Goal: Book appointment/travel/reservation

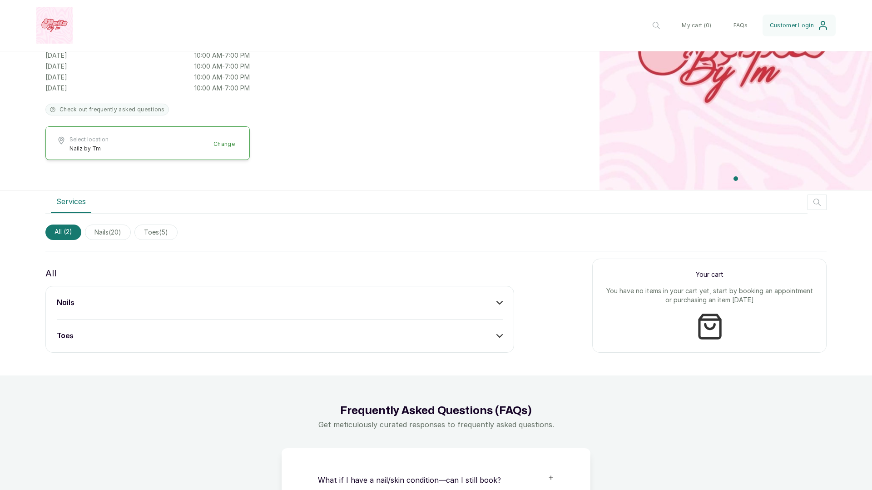
scroll to position [231, 0]
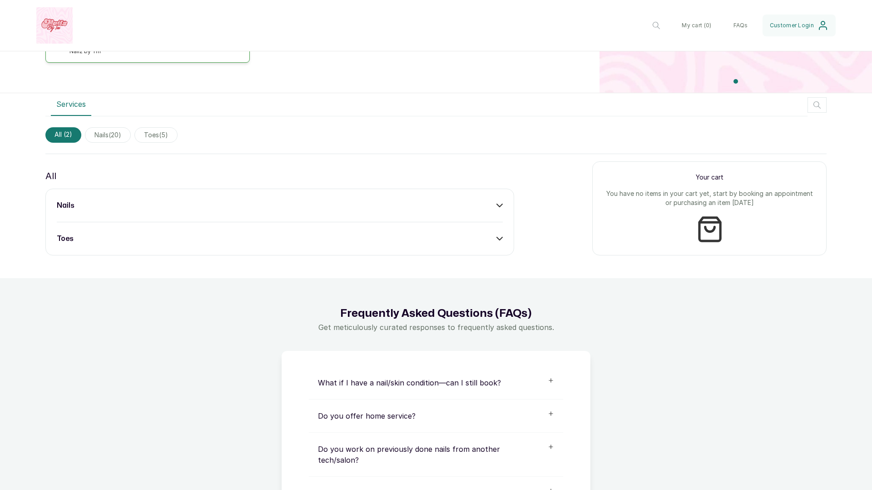
click at [500, 202] on icon at bounding box center [499, 205] width 6 height 6
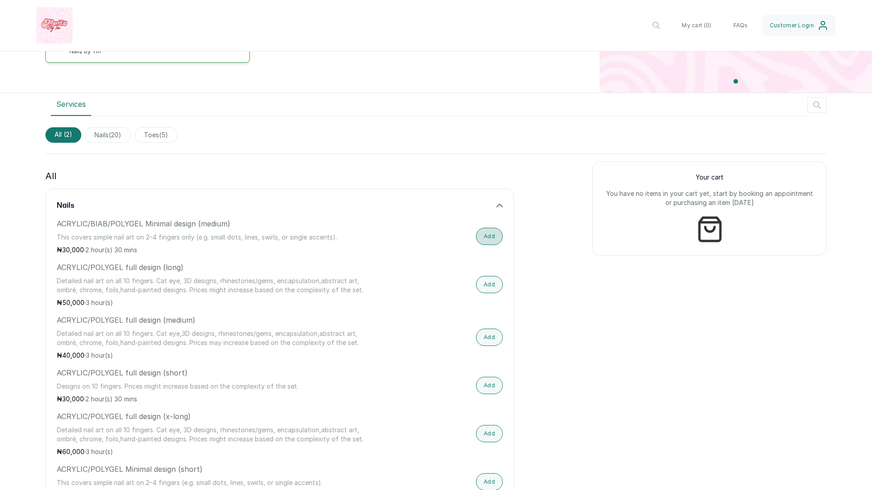
click at [491, 236] on button "Add" at bounding box center [489, 236] width 27 height 17
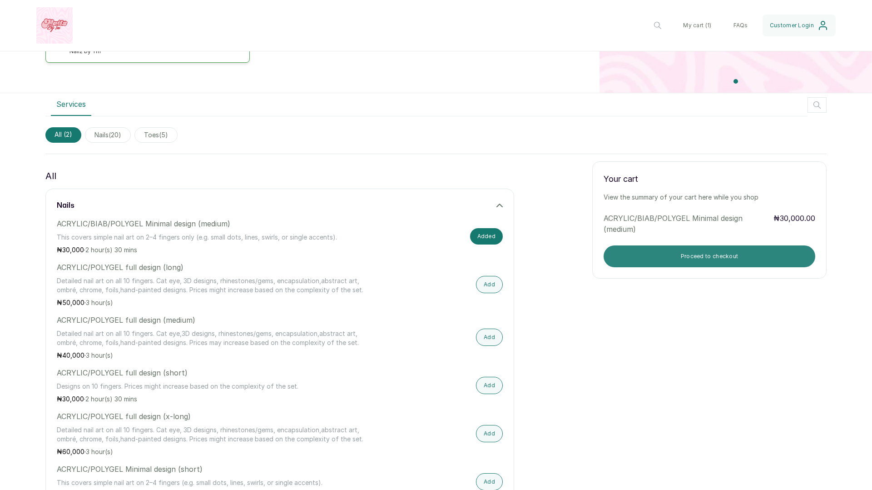
click at [644, 258] on button "Proceed to checkout" at bounding box center [710, 256] width 212 height 22
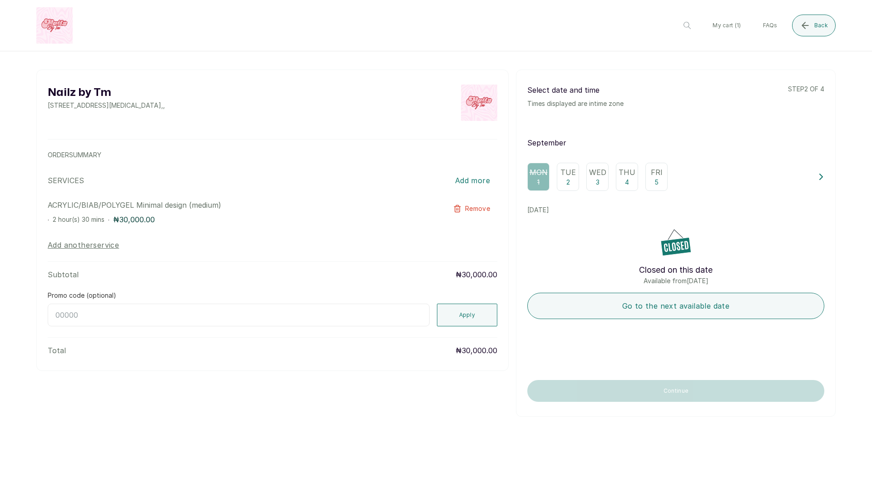
click at [566, 180] on p "2" at bounding box center [568, 182] width 4 height 9
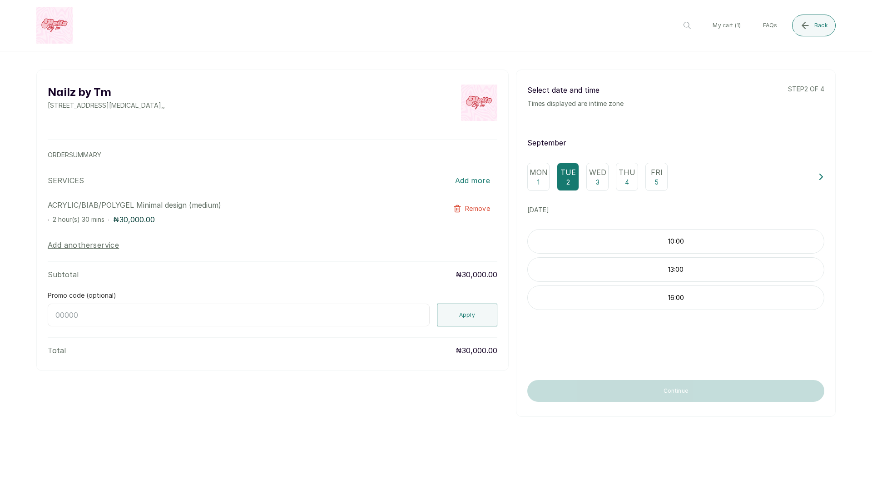
click at [529, 176] on div "Mon 1" at bounding box center [538, 177] width 22 height 28
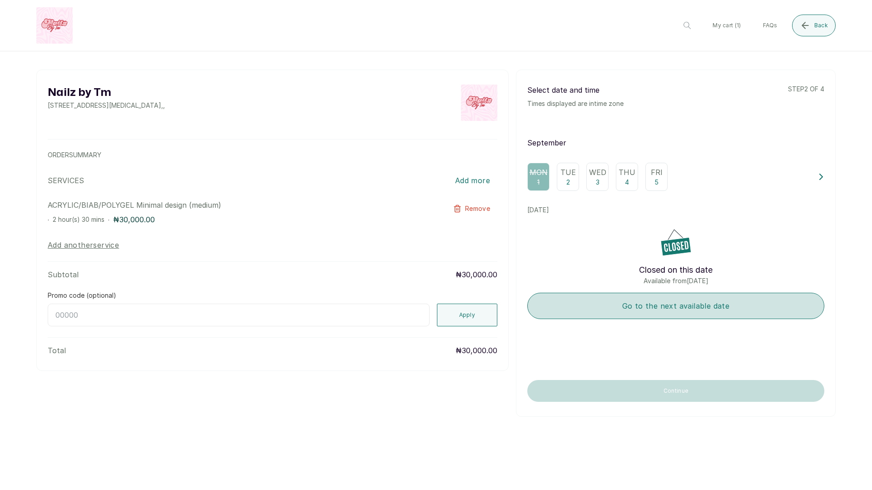
click at [659, 305] on button "Go to the next available date" at bounding box center [675, 305] width 297 height 26
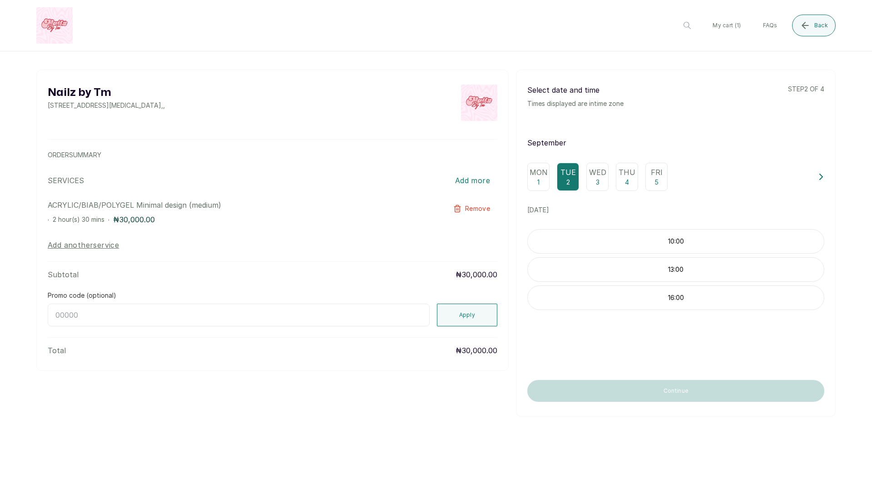
click at [595, 189] on div "Wed 3" at bounding box center [597, 177] width 22 height 28
click at [626, 183] on p "4" at bounding box center [627, 182] width 4 height 9
click at [644, 181] on div "Mon 1 Tue 2 Wed 3 Thu 4 Fri 5" at bounding box center [668, 177] width 283 height 28
click at [654, 180] on p "5" at bounding box center [656, 182] width 4 height 9
click at [571, 177] on p "Tue" at bounding box center [567, 172] width 15 height 11
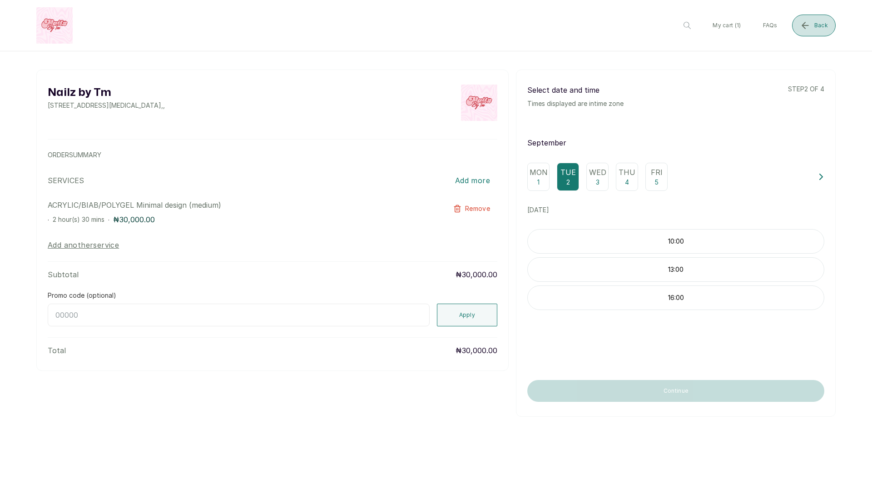
click at [811, 27] on icon "submit" at bounding box center [805, 25] width 11 height 11
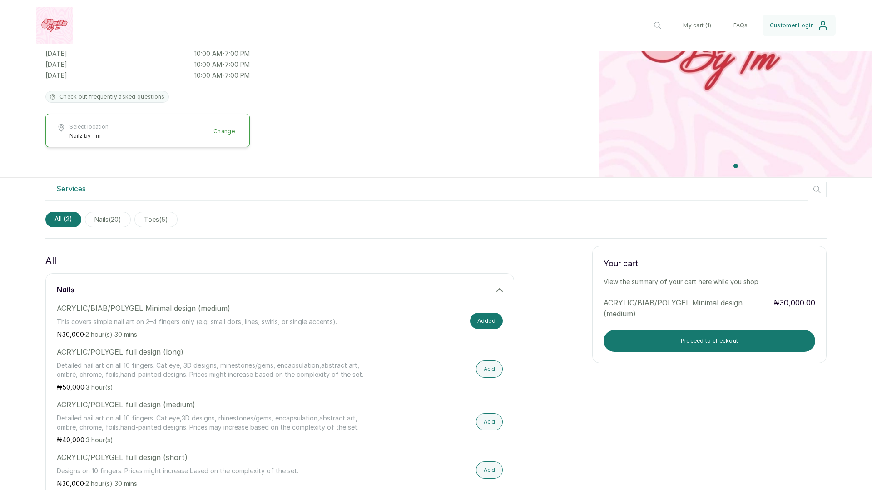
scroll to position [208, 0]
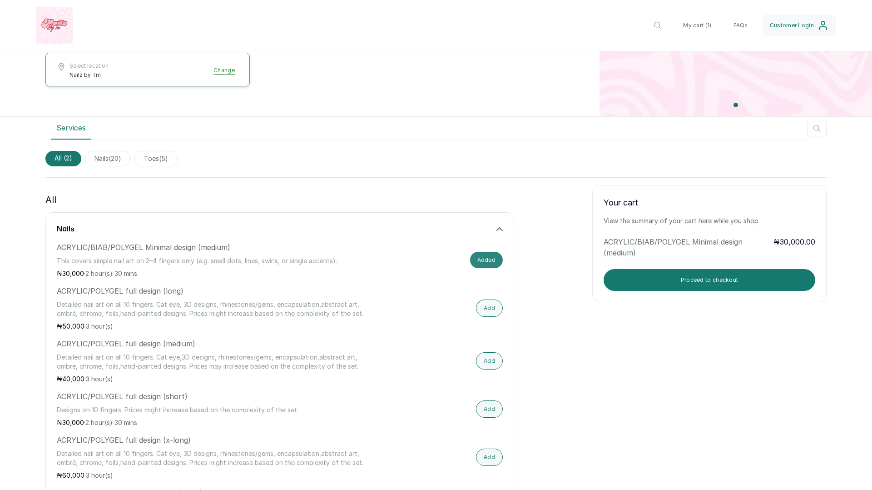
click at [495, 262] on button "Added" at bounding box center [486, 260] width 33 height 16
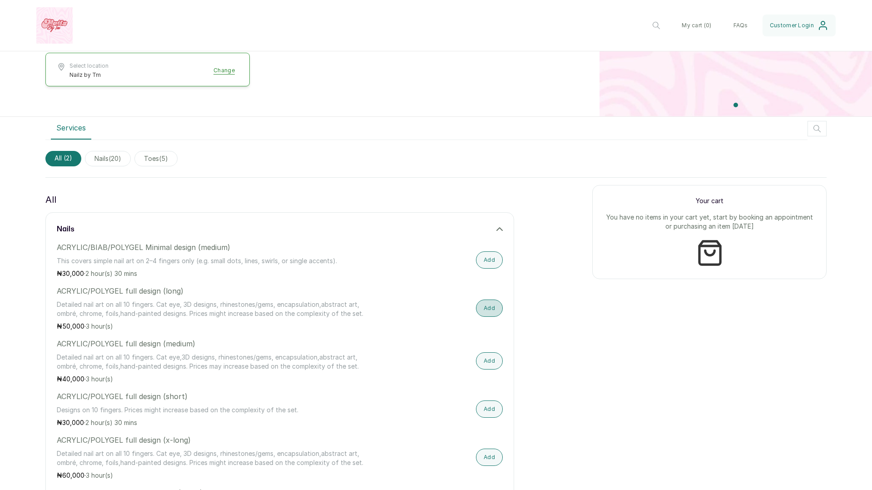
click at [494, 306] on button "Add" at bounding box center [489, 307] width 27 height 17
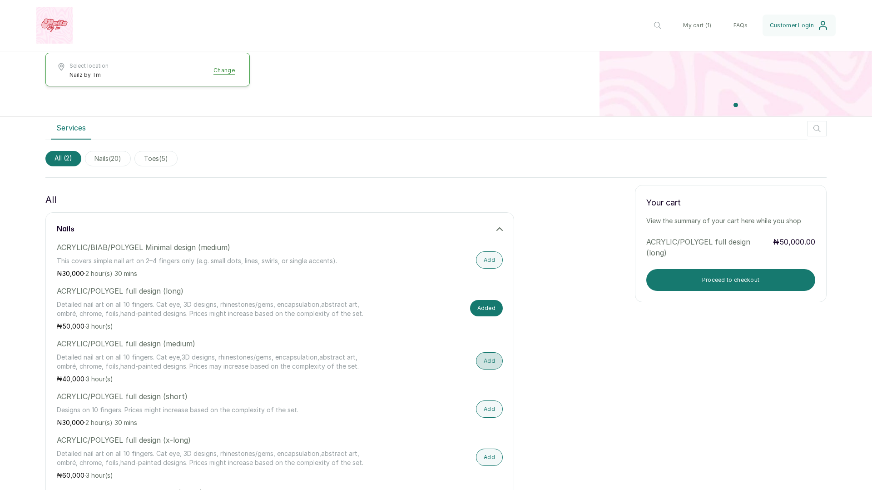
click at [490, 356] on button "Add" at bounding box center [489, 360] width 27 height 17
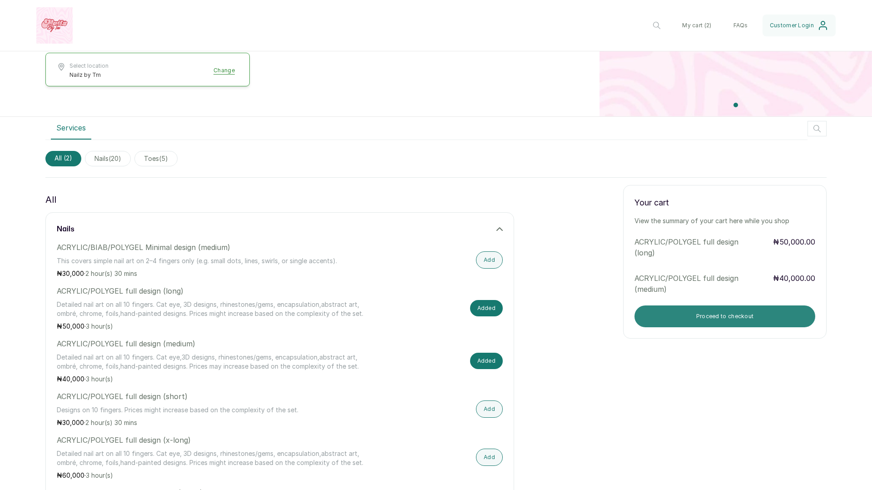
click at [676, 317] on button "Proceed to checkout" at bounding box center [724, 316] width 181 height 22
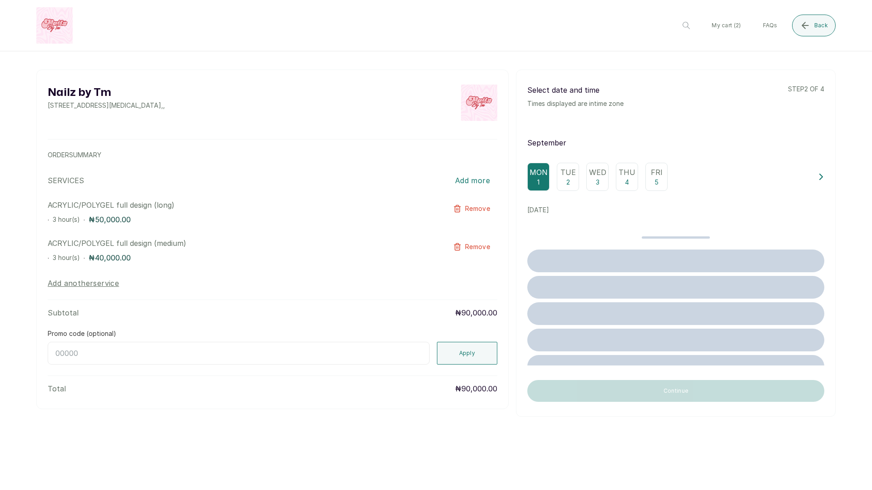
scroll to position [0, 0]
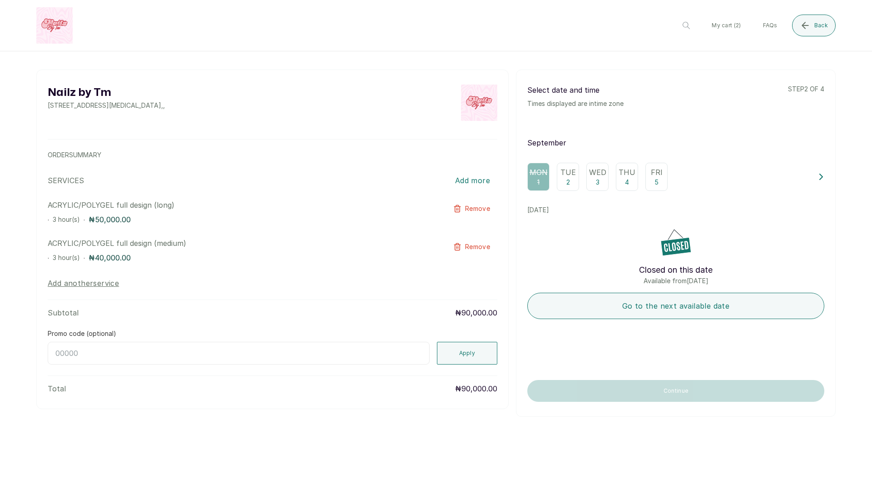
click at [574, 183] on div "Tue 2" at bounding box center [568, 177] width 22 height 28
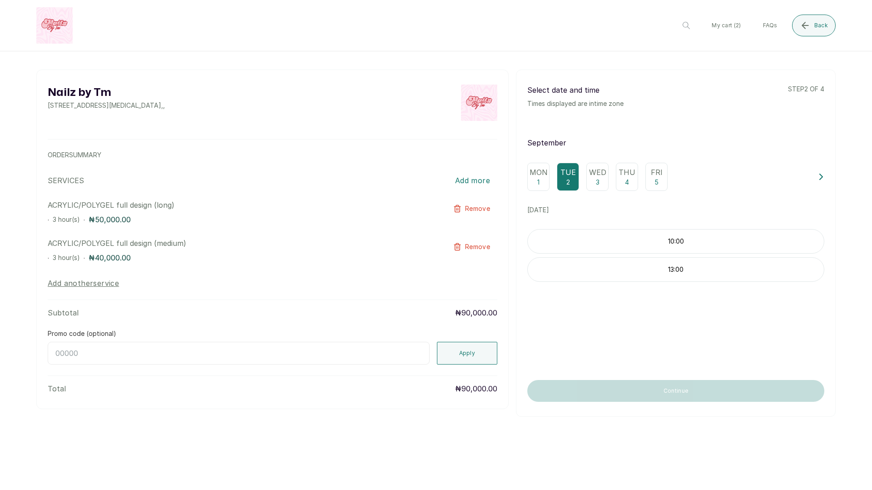
click at [597, 180] on p "3" at bounding box center [598, 182] width 4 height 9
click at [629, 180] on p "4" at bounding box center [627, 182] width 4 height 9
click at [661, 175] on p "Fri" at bounding box center [657, 172] width 12 height 11
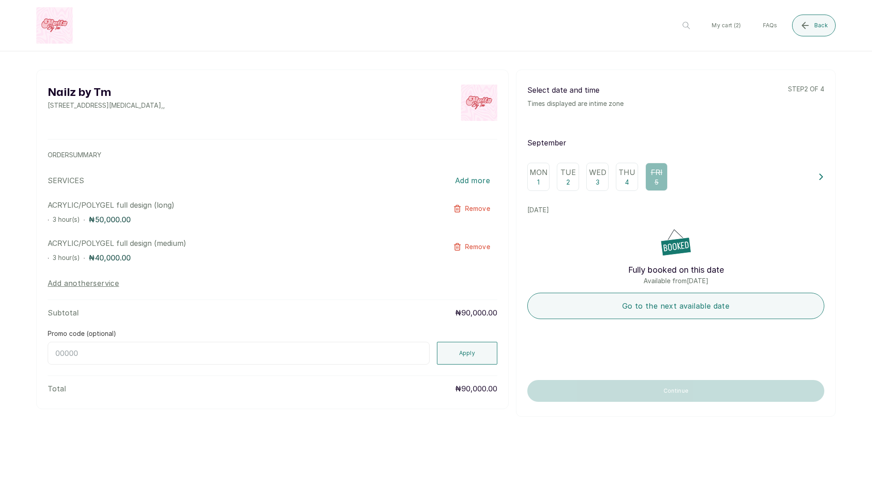
click at [629, 175] on p "Thu" at bounding box center [627, 172] width 17 height 11
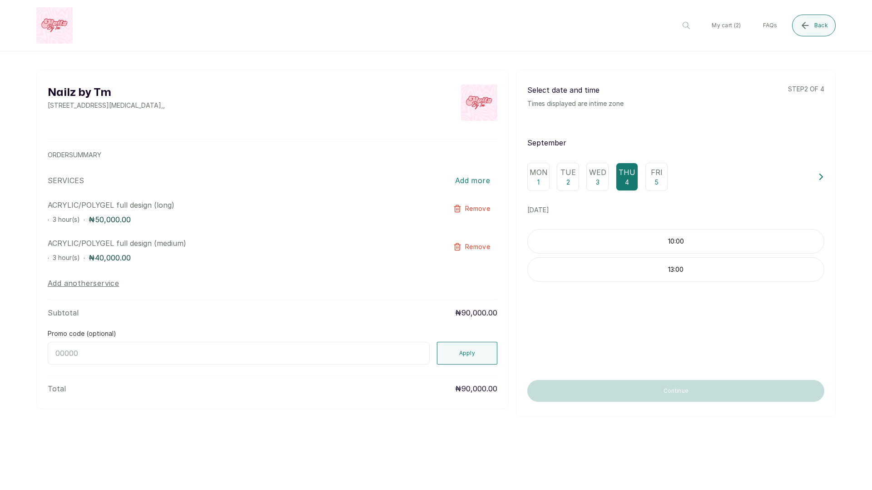
click at [649, 176] on div "Fri 5" at bounding box center [656, 177] width 22 height 28
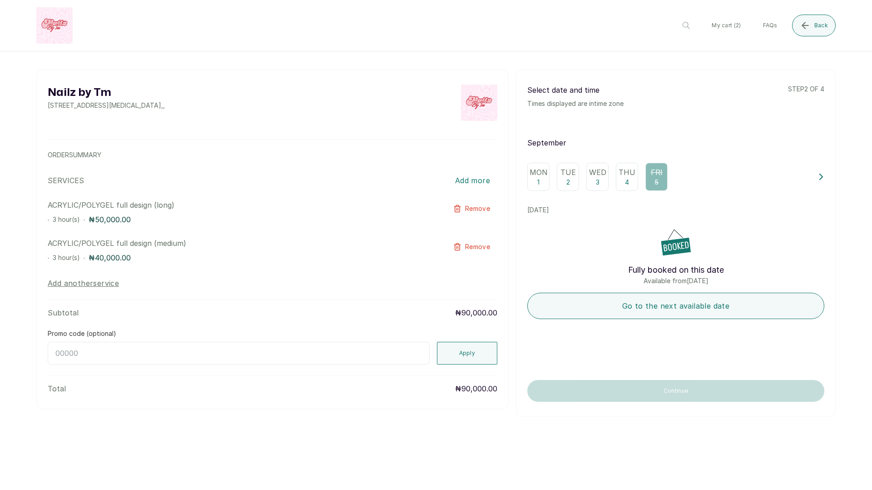
click at [629, 177] on p "Thu" at bounding box center [627, 172] width 17 height 11
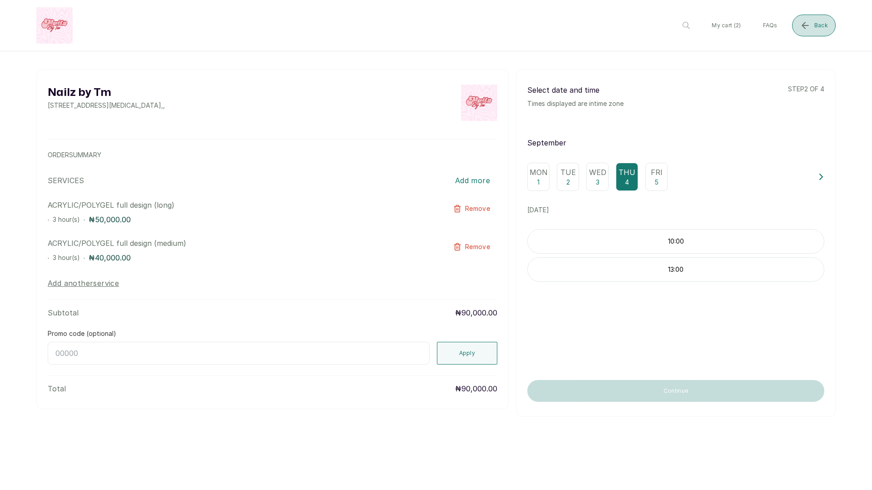
click at [806, 27] on icon "submit" at bounding box center [805, 25] width 11 height 11
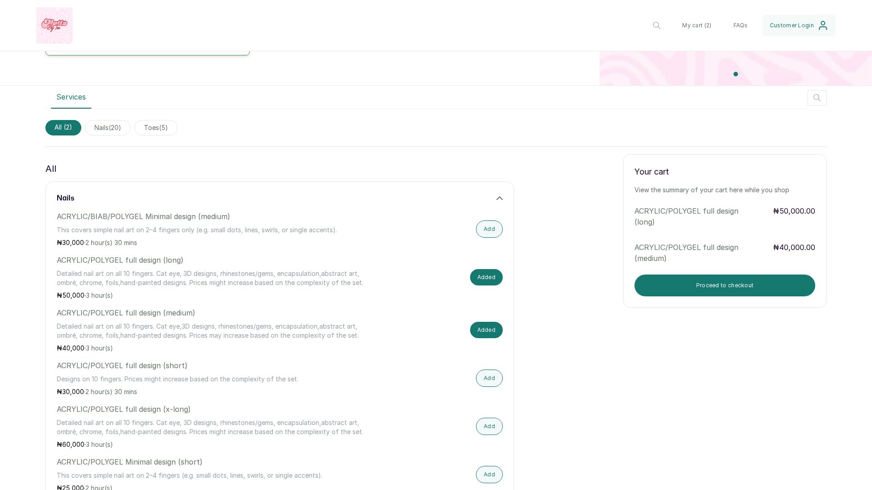
scroll to position [249, 0]
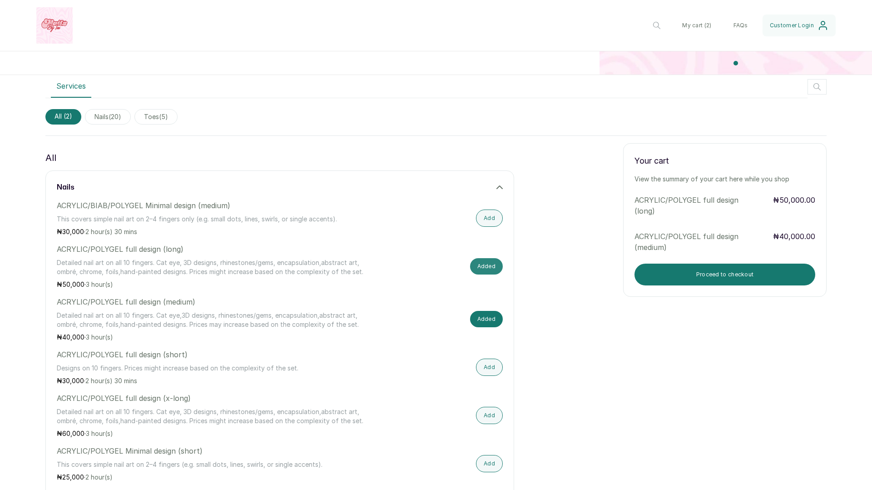
click at [490, 266] on button "Added" at bounding box center [486, 266] width 33 height 16
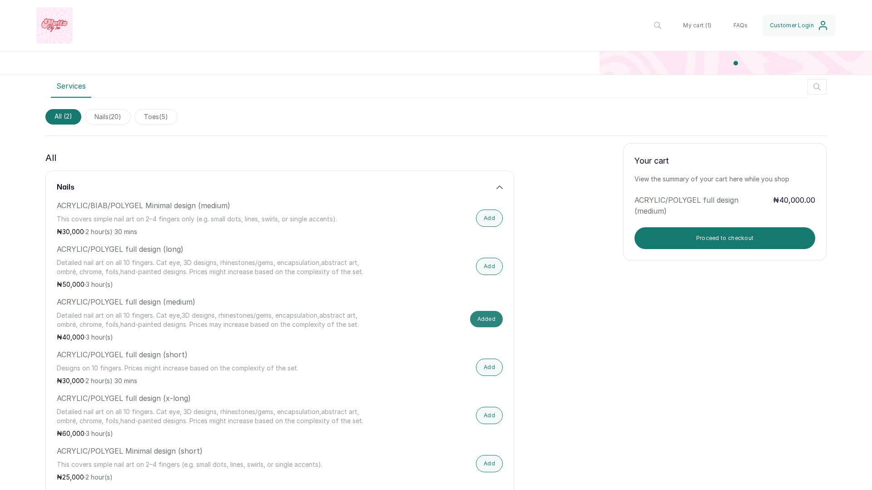
click at [493, 317] on button "Added" at bounding box center [486, 319] width 33 height 16
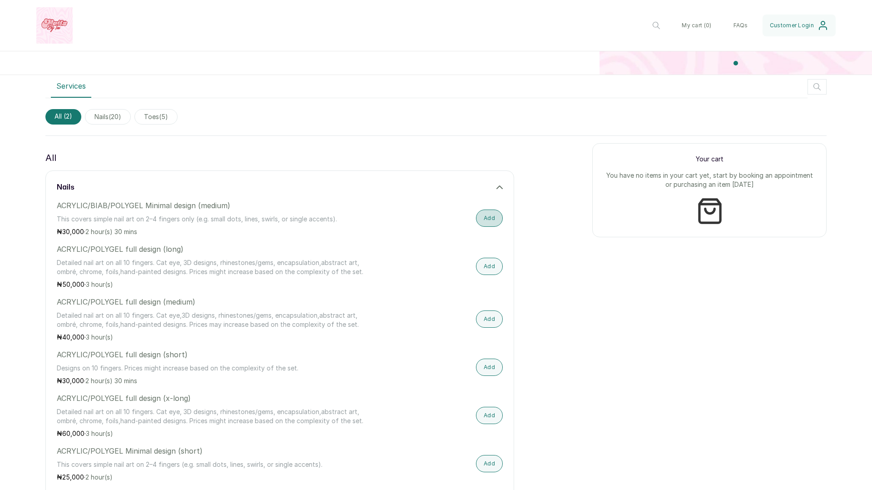
click at [497, 215] on button "Add" at bounding box center [489, 217] width 27 height 17
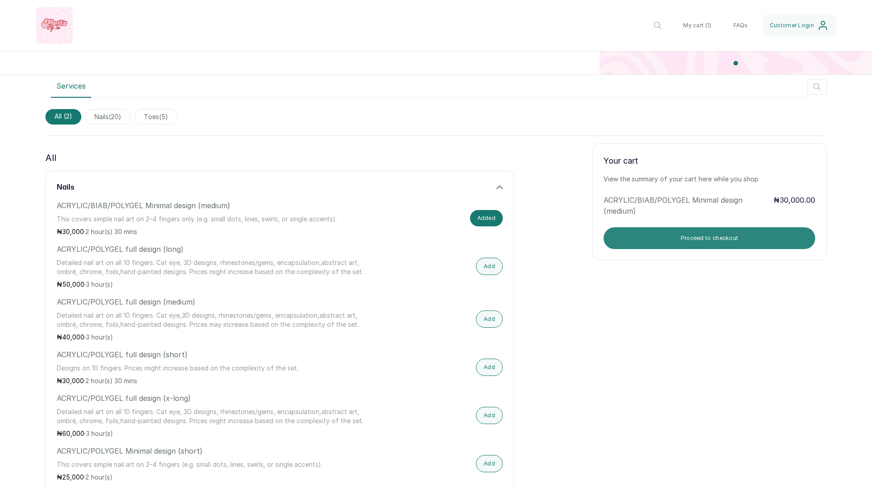
click at [650, 238] on button "Proceed to checkout" at bounding box center [710, 238] width 212 height 22
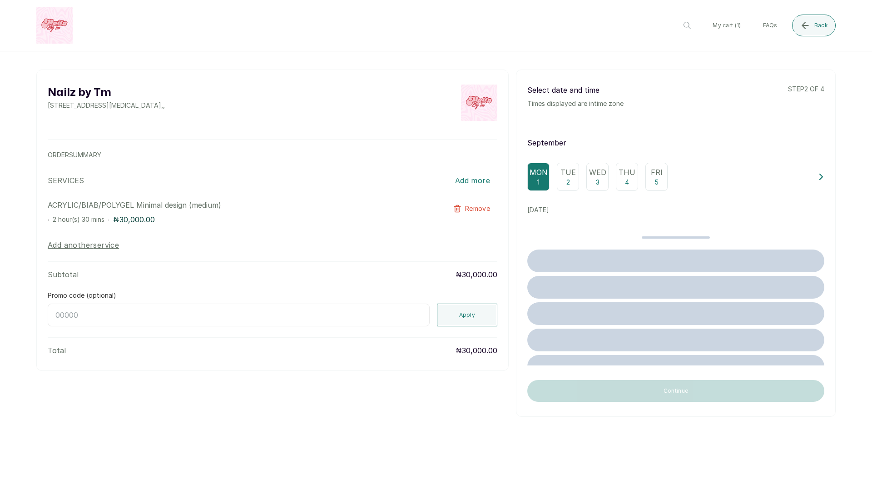
scroll to position [0, 0]
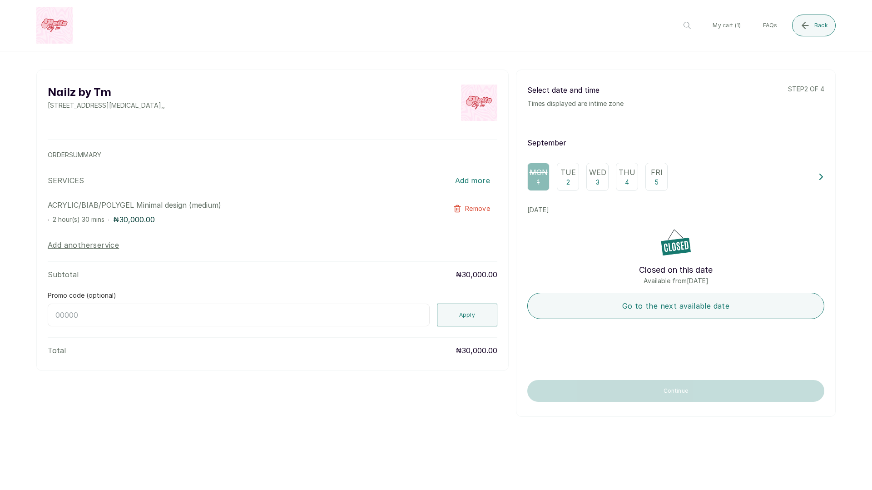
click at [565, 177] on p "Tue" at bounding box center [567, 172] width 15 height 11
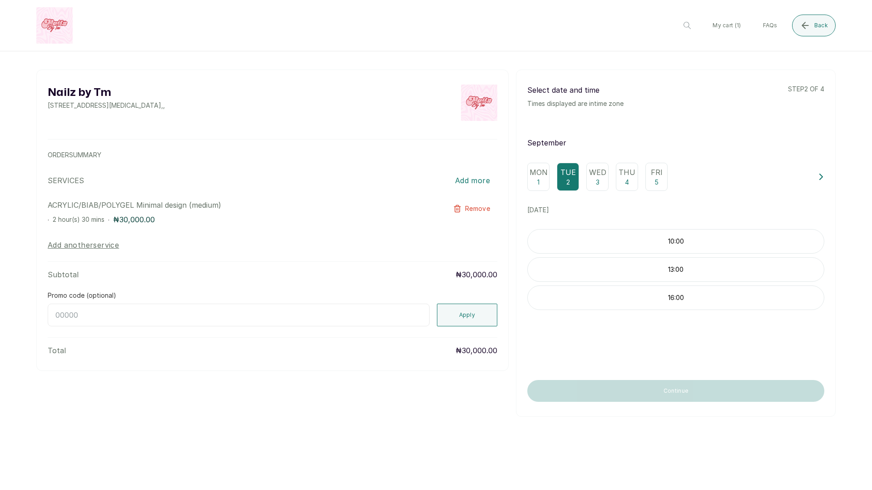
click at [598, 178] on p "3" at bounding box center [598, 182] width 4 height 9
click at [633, 178] on div "Thu 4" at bounding box center [627, 177] width 22 height 28
click at [808, 29] on icon "submit" at bounding box center [805, 25] width 11 height 11
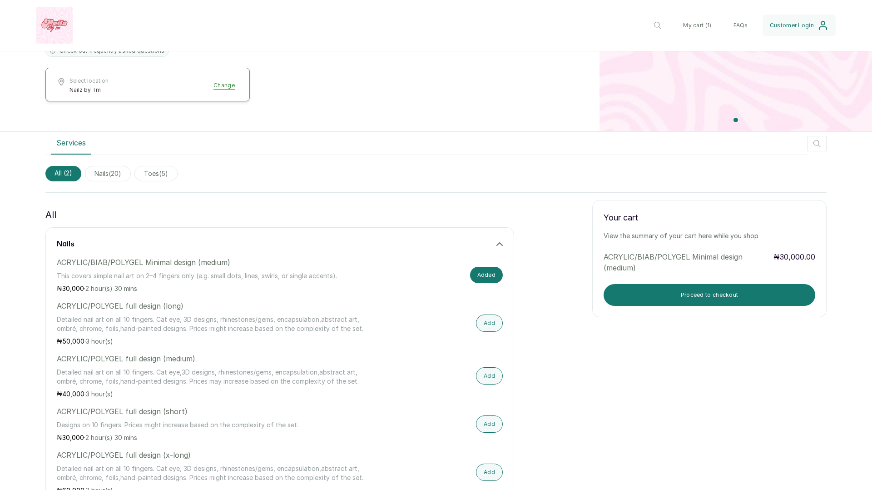
scroll to position [212, 0]
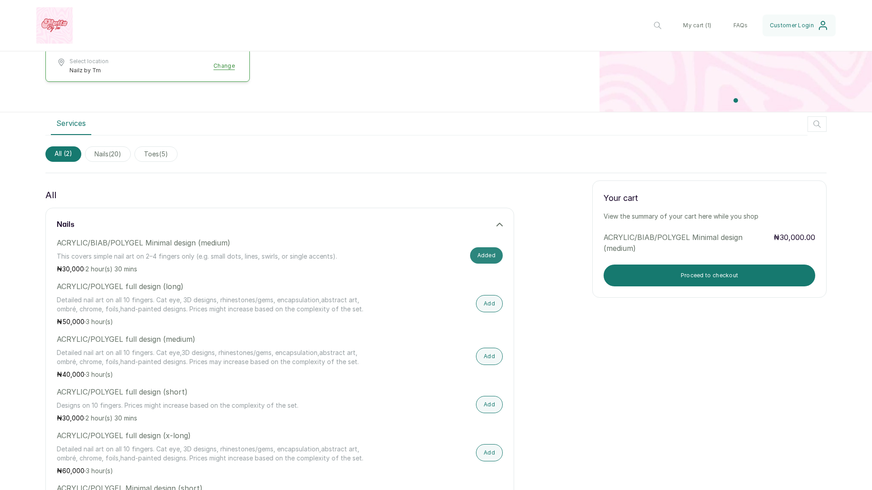
click at [490, 260] on button "Added" at bounding box center [486, 255] width 33 height 16
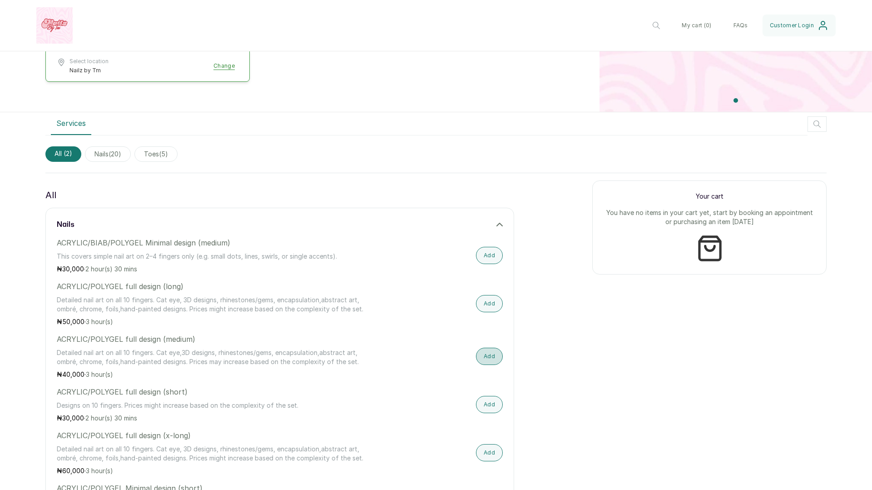
click at [487, 352] on button "Add" at bounding box center [489, 355] width 27 height 17
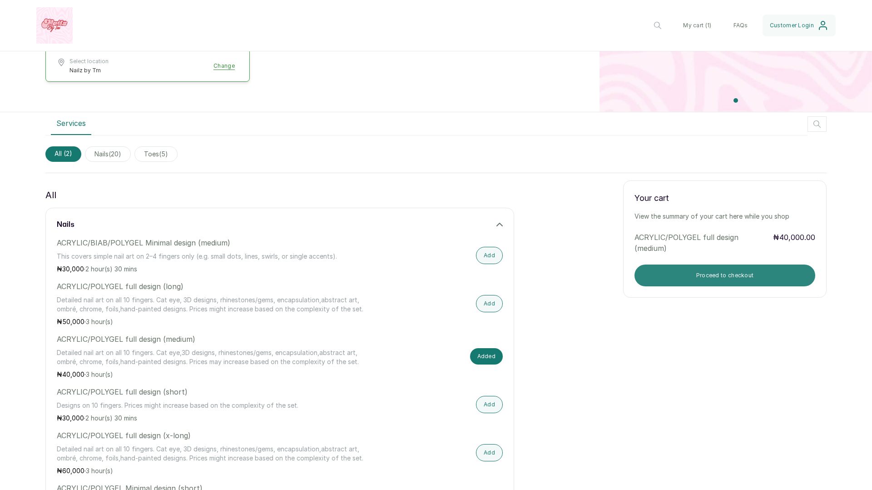
click at [666, 278] on button "Proceed to checkout" at bounding box center [724, 275] width 181 height 22
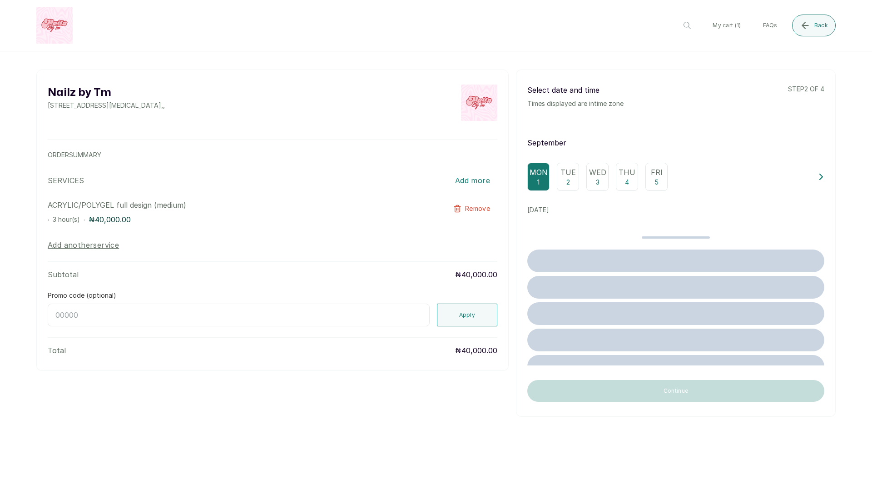
scroll to position [0, 0]
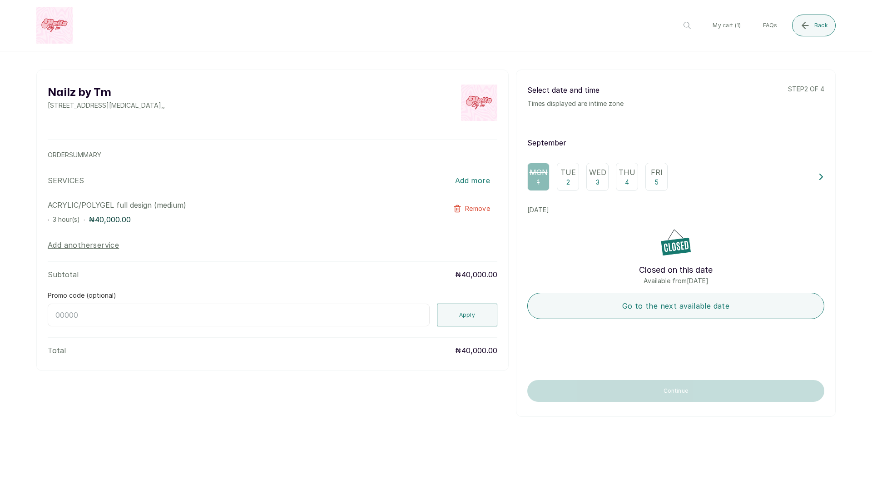
click at [573, 177] on p "Tue" at bounding box center [567, 172] width 15 height 11
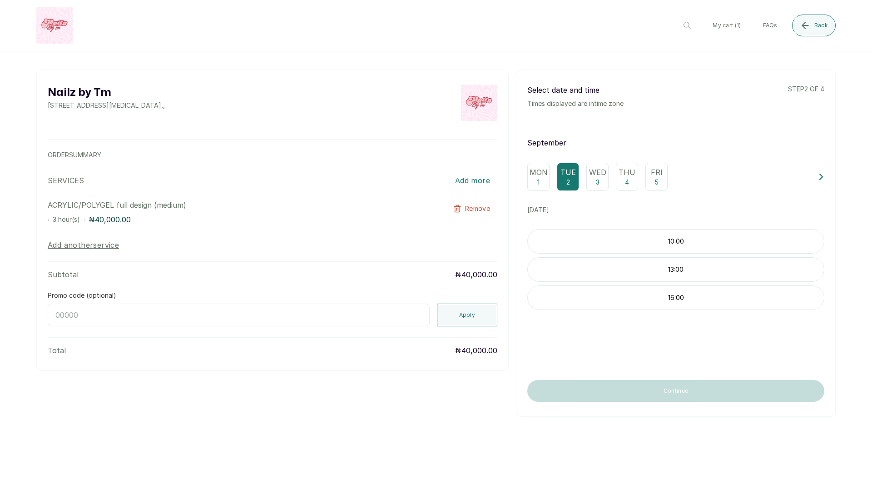
click at [594, 177] on p "Wed" at bounding box center [597, 172] width 17 height 11
click at [623, 178] on div "Thu 4" at bounding box center [627, 177] width 22 height 28
click at [657, 180] on p "5" at bounding box center [656, 182] width 4 height 9
click at [808, 28] on icon "submit" at bounding box center [805, 25] width 11 height 11
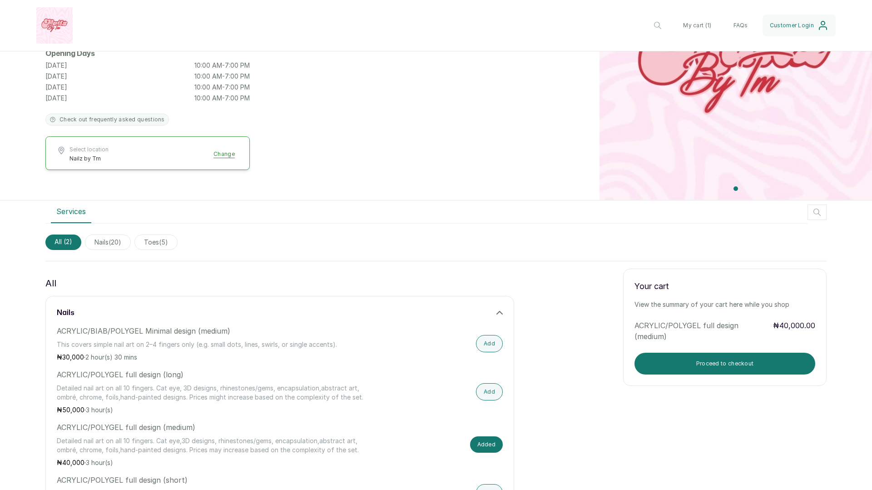
scroll to position [242, 0]
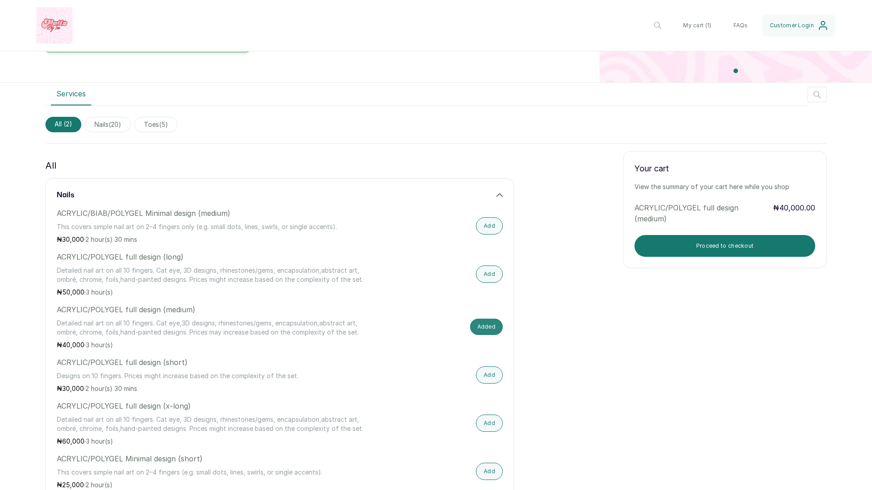
click at [489, 326] on button "Added" at bounding box center [486, 326] width 33 height 16
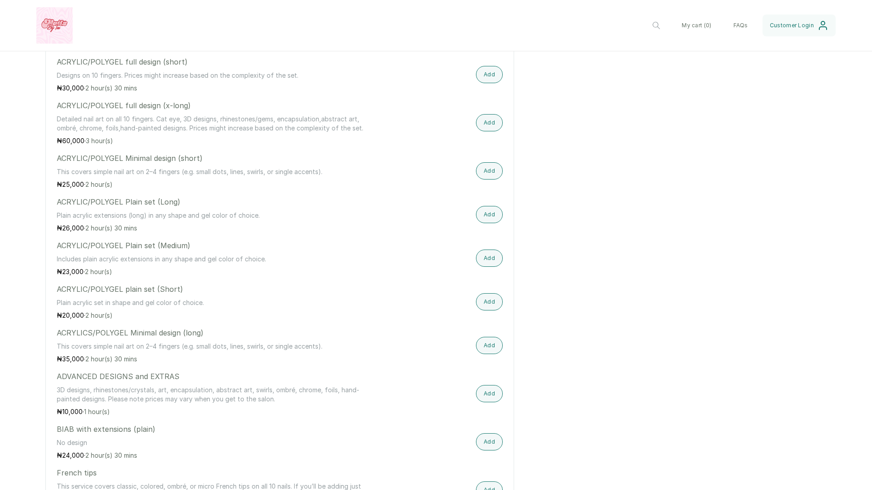
scroll to position [547, 0]
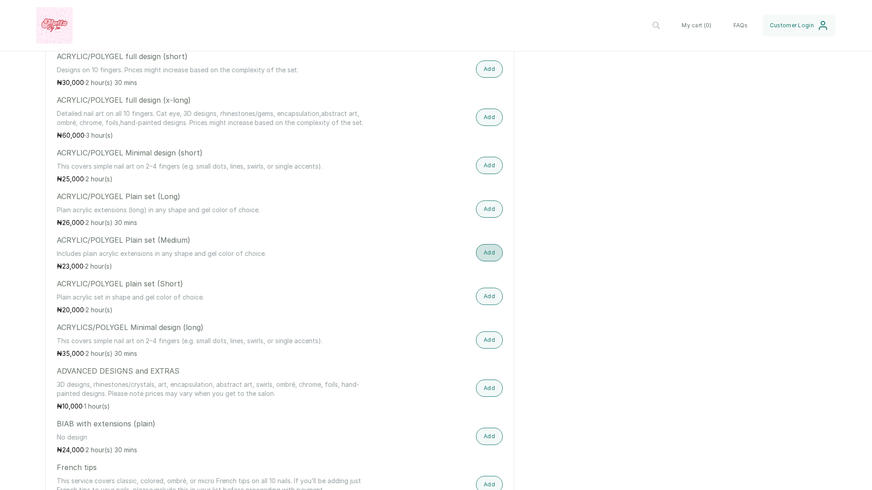
click at [490, 252] on button "Add" at bounding box center [489, 252] width 27 height 17
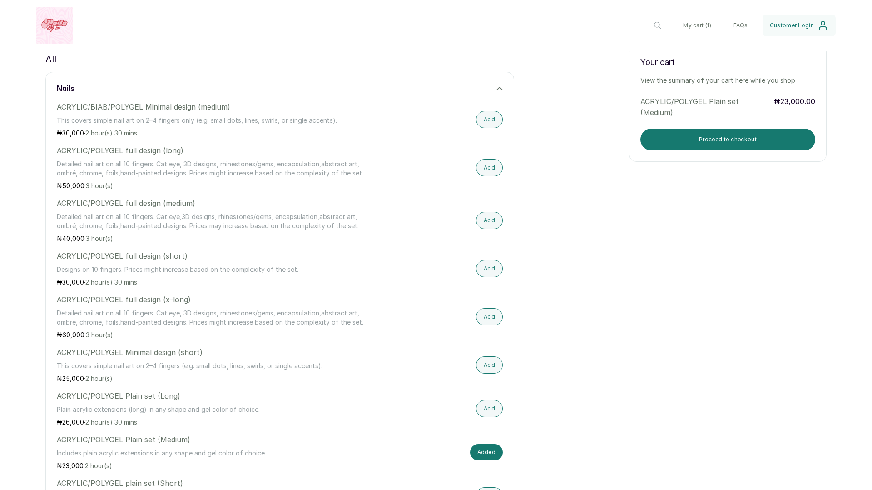
scroll to position [332, 0]
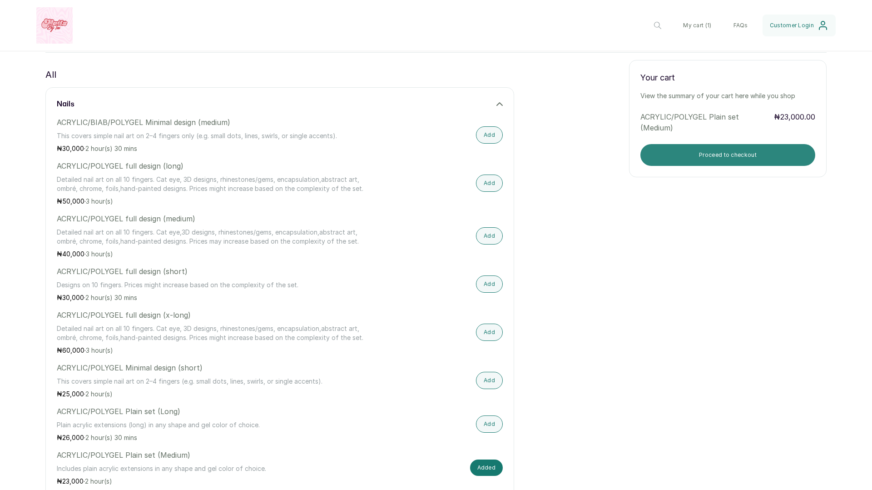
click at [697, 154] on button "Proceed to checkout" at bounding box center [727, 155] width 175 height 22
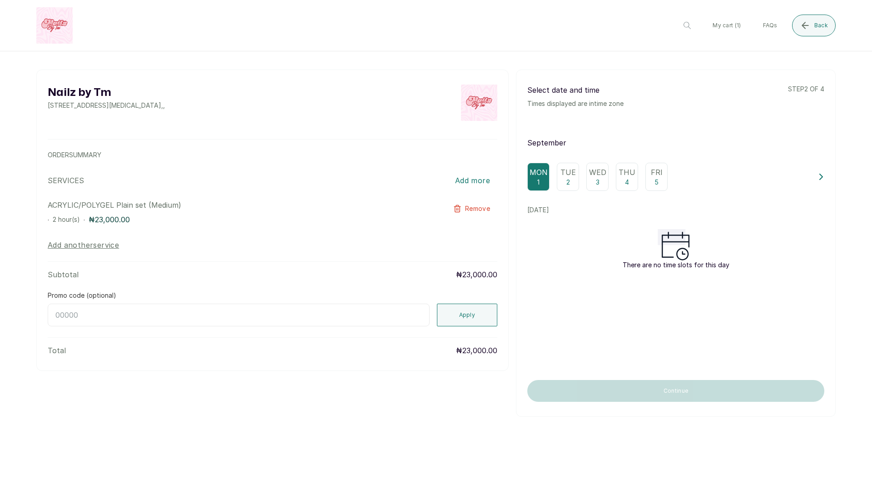
scroll to position [0, 0]
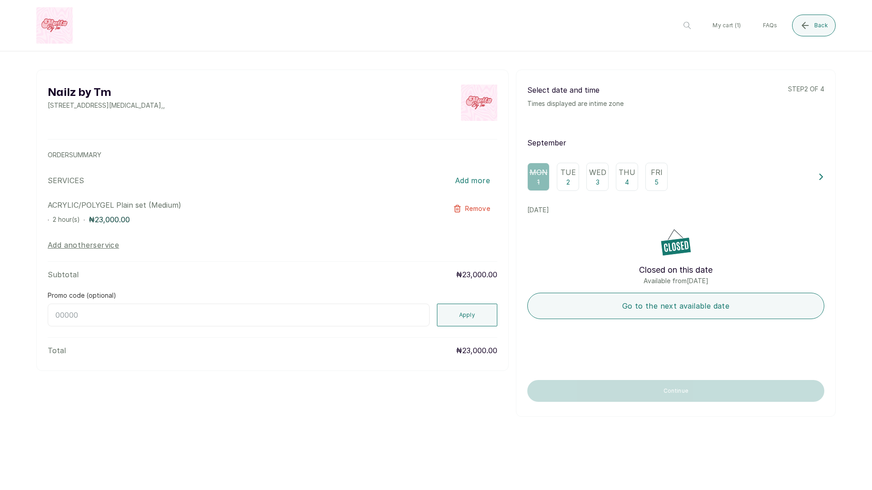
click at [649, 174] on div "Fri 5" at bounding box center [656, 177] width 22 height 28
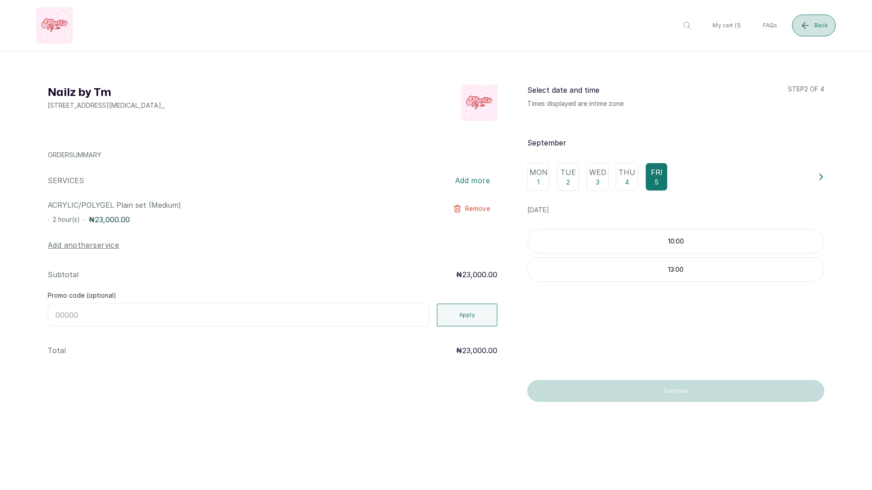
click at [810, 23] on icon "submit" at bounding box center [805, 25] width 11 height 11
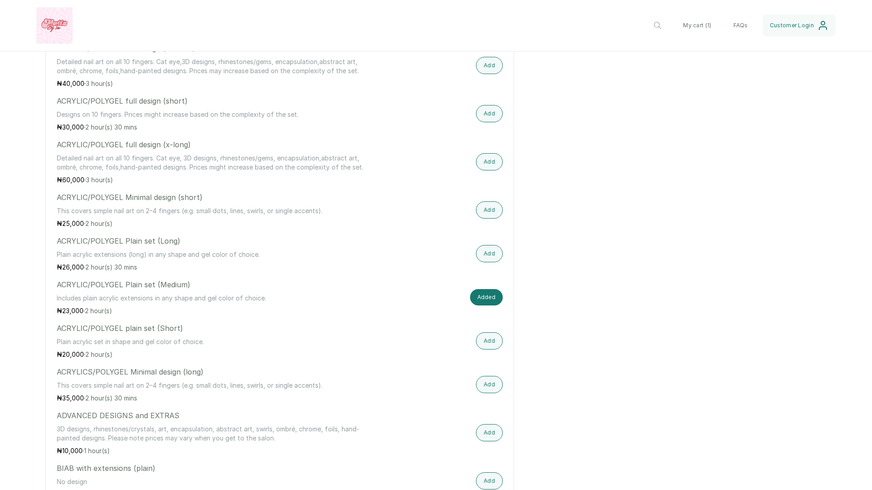
scroll to position [531, 0]
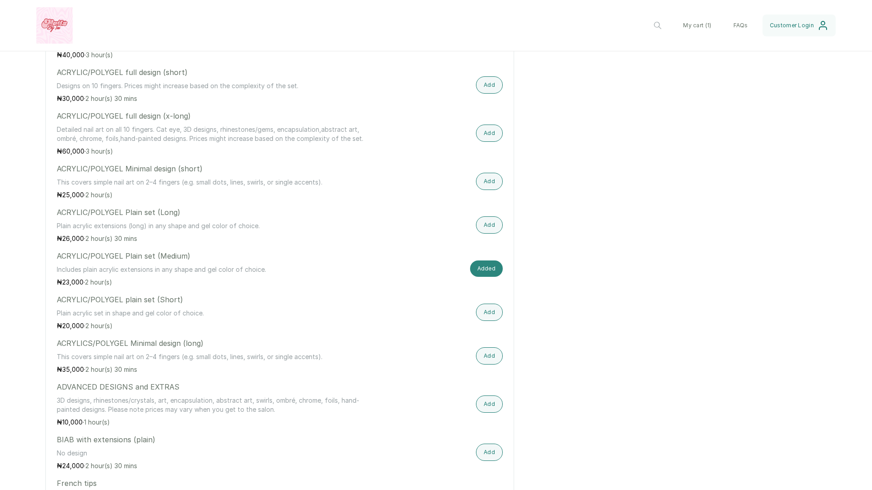
click at [485, 271] on button "Added" at bounding box center [486, 268] width 33 height 16
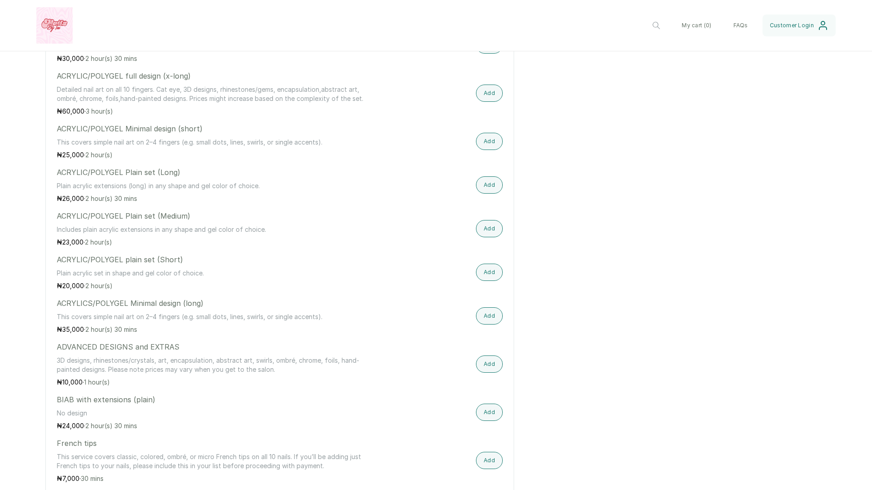
scroll to position [580, 0]
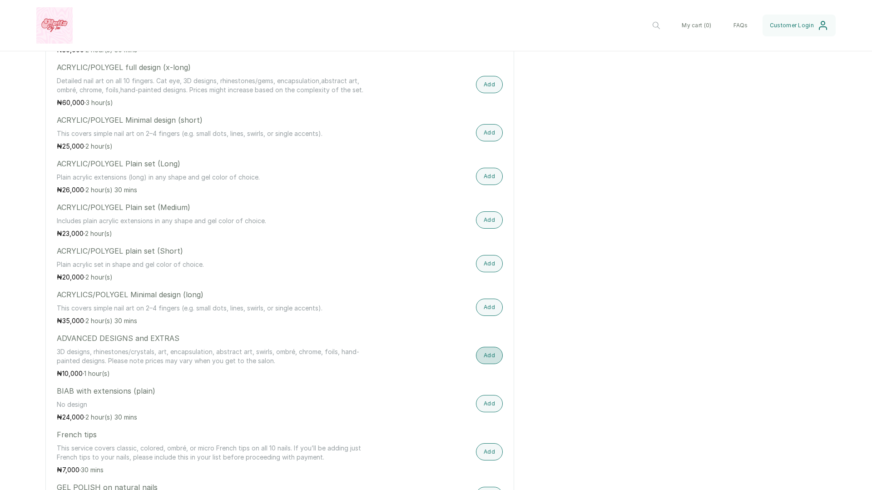
click at [487, 356] on button "Add" at bounding box center [489, 355] width 27 height 17
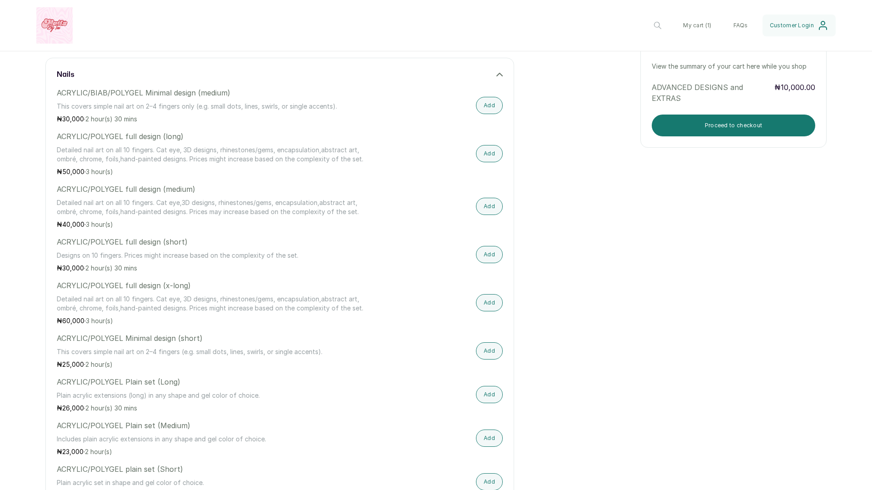
scroll to position [290, 0]
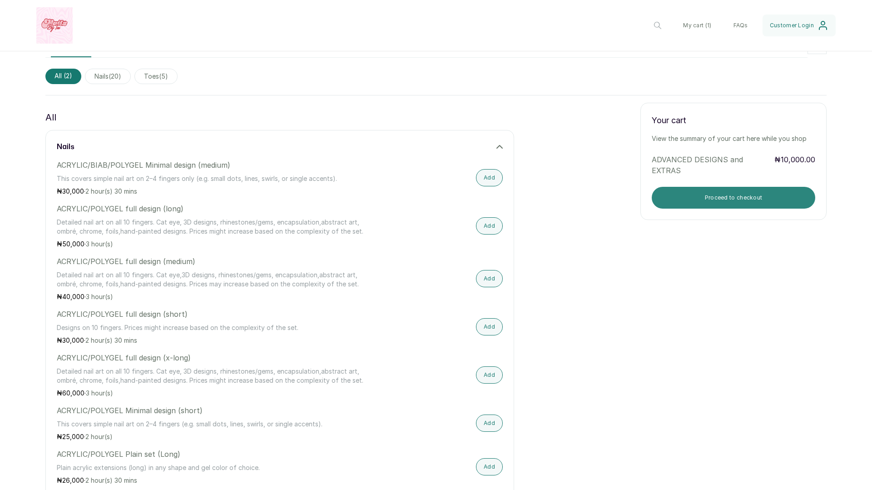
click at [692, 193] on button "Proceed to checkout" at bounding box center [733, 198] width 163 height 22
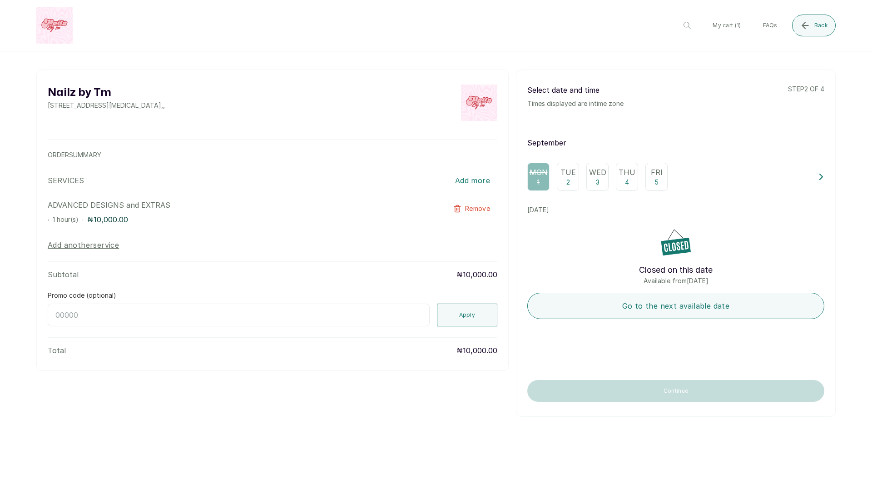
click at [652, 177] on p "Fri" at bounding box center [657, 172] width 12 height 11
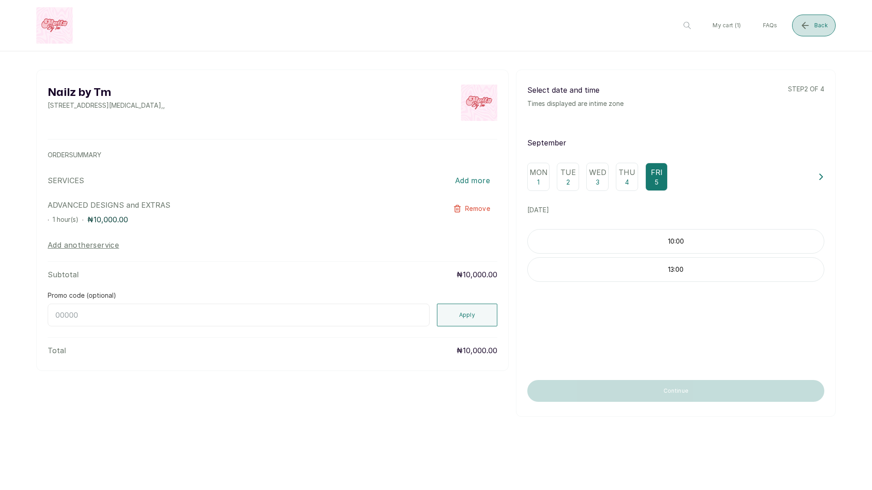
click at [816, 24] on span "Back" at bounding box center [821, 25] width 14 height 7
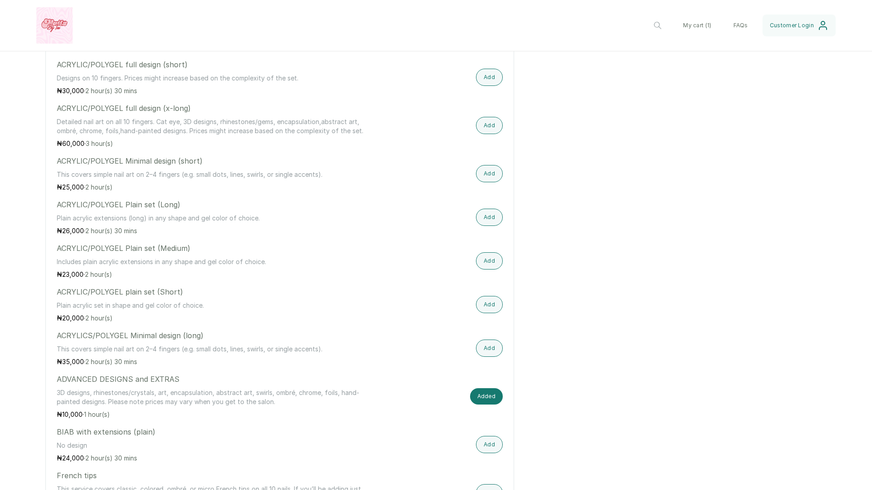
scroll to position [575, 0]
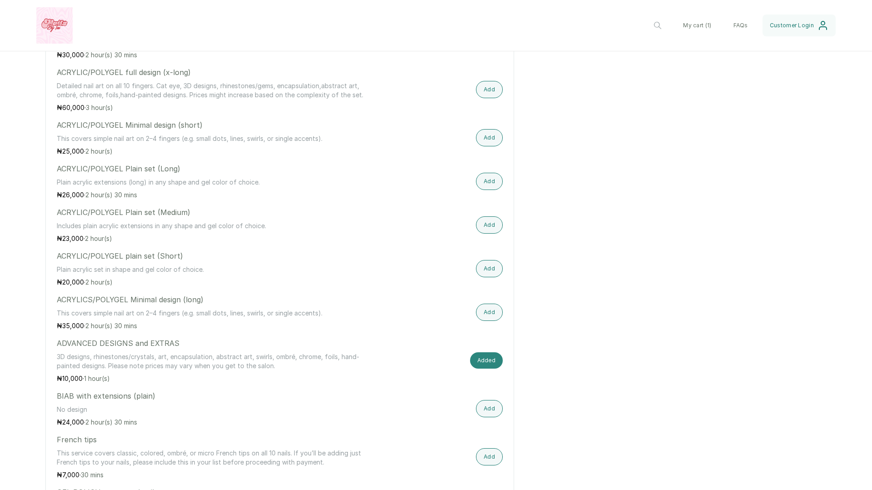
click at [490, 358] on button "Added" at bounding box center [486, 360] width 33 height 16
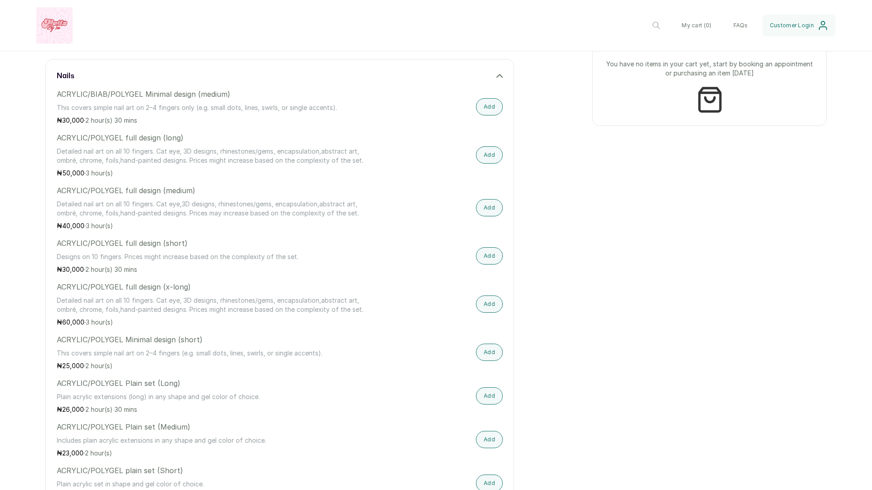
scroll to position [342, 0]
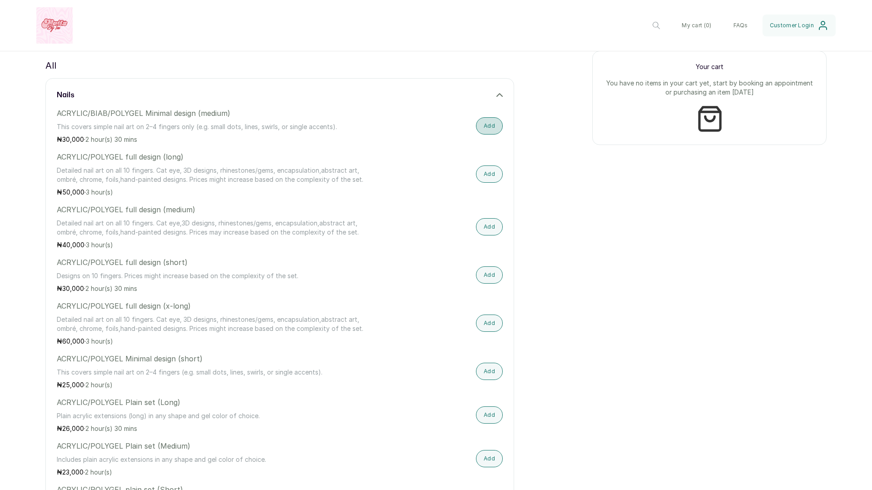
click at [489, 124] on button "Add" at bounding box center [489, 125] width 27 height 17
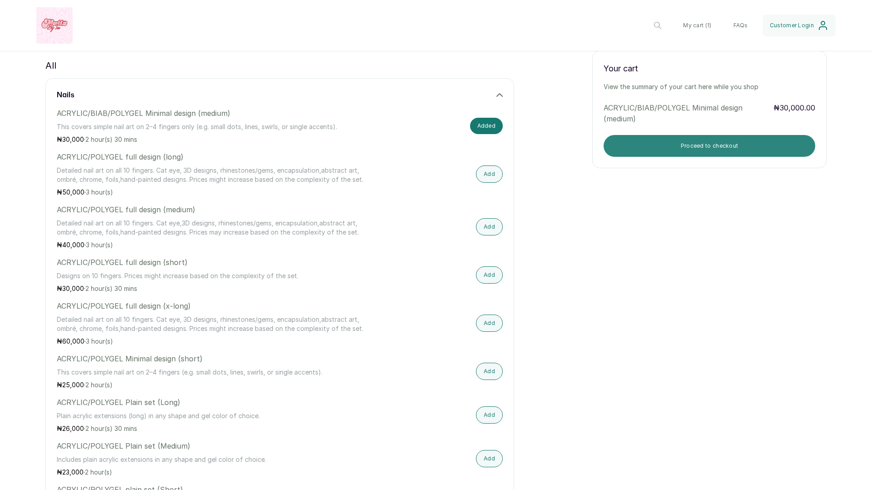
click at [693, 150] on button "Proceed to checkout" at bounding box center [710, 146] width 212 height 22
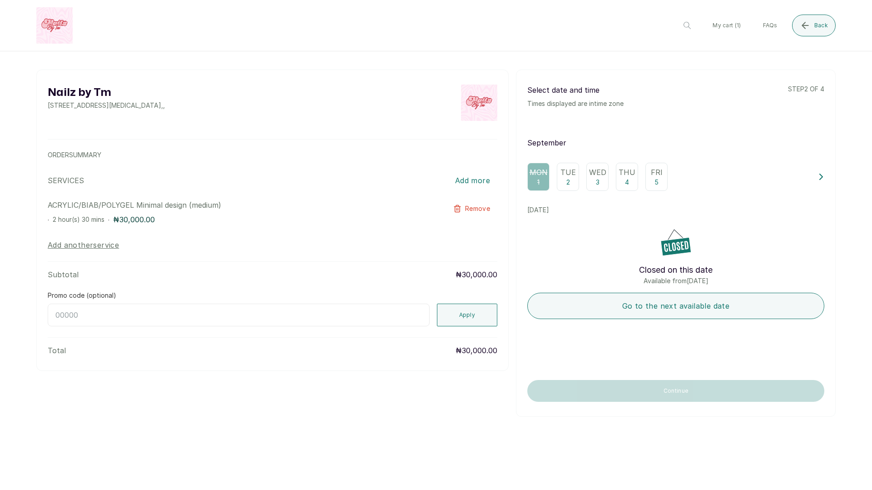
click at [657, 178] on p "5" at bounding box center [656, 182] width 4 height 9
